Goal: Contribute content: Contribute content

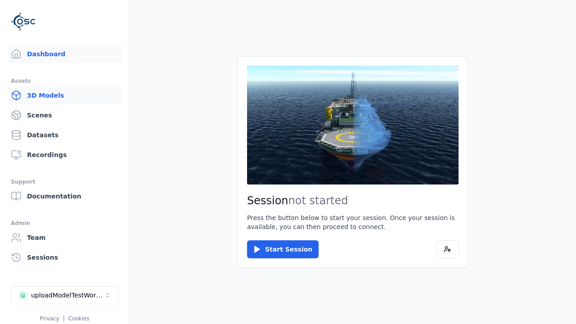
click at [64, 95] on link "3D Models" at bounding box center [64, 95] width 115 height 18
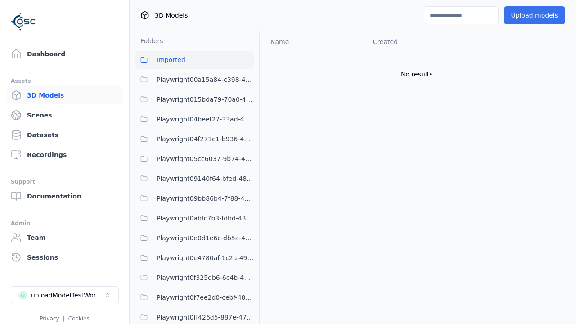
click at [534, 15] on button "Upload models" at bounding box center [534, 15] width 61 height 18
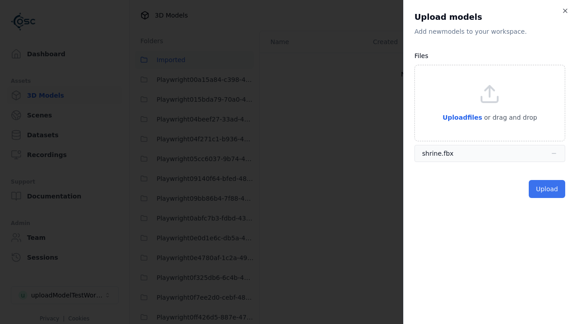
click at [546, 189] on button "Upload" at bounding box center [546, 189] width 36 height 18
